Goal: Task Accomplishment & Management: Manage account settings

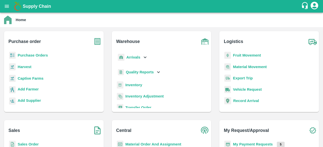
click at [24, 54] on b "Purchase Orders" at bounding box center [33, 55] width 30 height 4
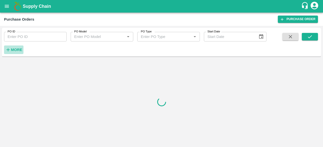
click at [12, 48] on strong "More" at bounding box center [16, 50] width 11 height 4
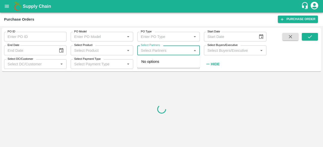
click at [155, 50] on input "Select Partners" at bounding box center [164, 50] width 51 height 7
paste input "9805239270"
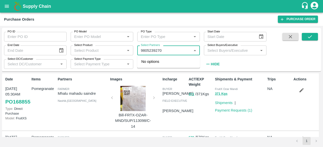
click at [168, 50] on input "Select Partners" at bounding box center [164, 50] width 51 height 7
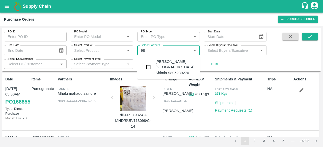
type input "9"
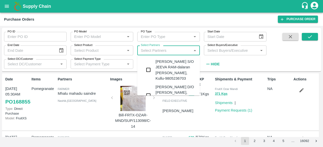
click at [148, 65] on div "[PERSON_NAME] S/O JEEVA RAM-dalaran [PERSON_NAME], Kullu-9805236703" at bounding box center [168, 69] width 62 height 25
click at [153, 51] on input "Select Partners" at bounding box center [164, 50] width 51 height 7
paste input "9805239270"
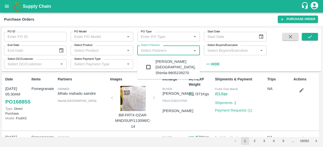
type input "9805239270"
click at [147, 64] on input "checkbox" at bounding box center [148, 67] width 10 height 10
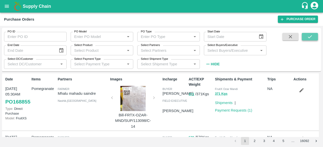
click at [307, 37] on icon "submit" at bounding box center [310, 37] width 6 height 6
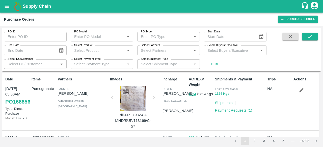
click at [153, 51] on input "Select Partners" at bounding box center [164, 50] width 51 height 7
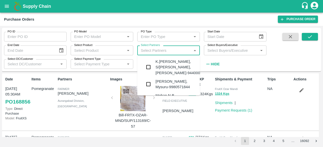
click at [153, 51] on input "Select Partners" at bounding box center [164, 50] width 51 height 7
paste input "9805239270"
type input "9805239270"
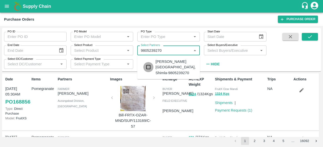
click at [146, 63] on input "checkbox" at bounding box center [148, 67] width 10 height 10
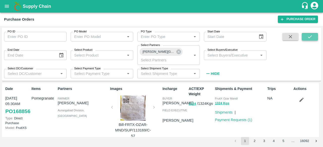
click at [309, 36] on icon "submit" at bounding box center [310, 37] width 6 height 6
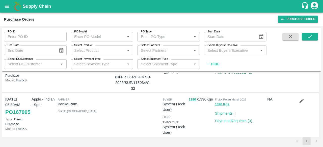
scroll to position [48, 0]
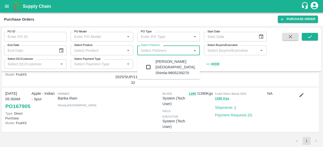
click at [153, 50] on input "Select Partners" at bounding box center [164, 50] width 51 height 7
click at [149, 65] on input "checkbox" at bounding box center [148, 67] width 10 height 10
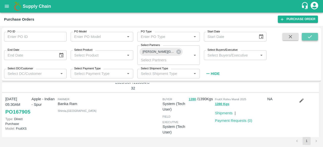
click at [308, 36] on icon "submit" at bounding box center [310, 37] width 6 height 6
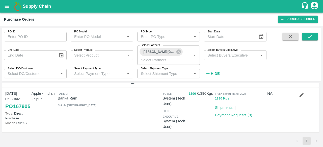
scroll to position [57, 0]
click at [234, 113] on link "Payment Requests ( 0 )" at bounding box center [233, 115] width 37 height 4
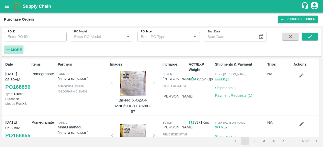
click at [12, 51] on strong "More" at bounding box center [16, 50] width 11 height 4
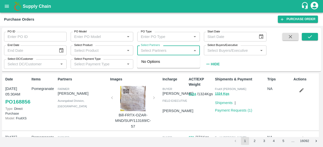
click at [153, 50] on input "Select Partners" at bounding box center [164, 50] width 51 height 7
paste input "46b6dd236f494f17929d9154b9d16f87"
type input "4"
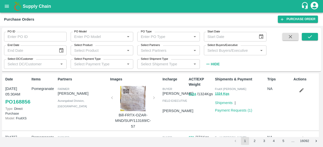
click at [104, 108] on div "Partners [PERSON_NAME] ghavte Aurangabad Division , [GEOGRAPHIC_DATA]" at bounding box center [82, 102] width 52 height 55
